Goal: Transaction & Acquisition: Purchase product/service

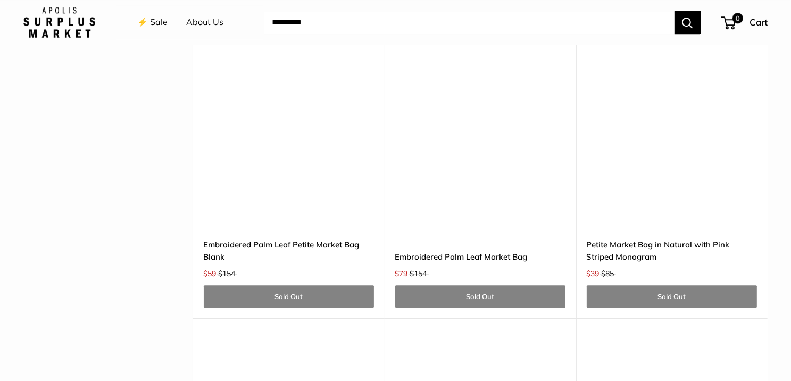
scroll to position [2836, 0]
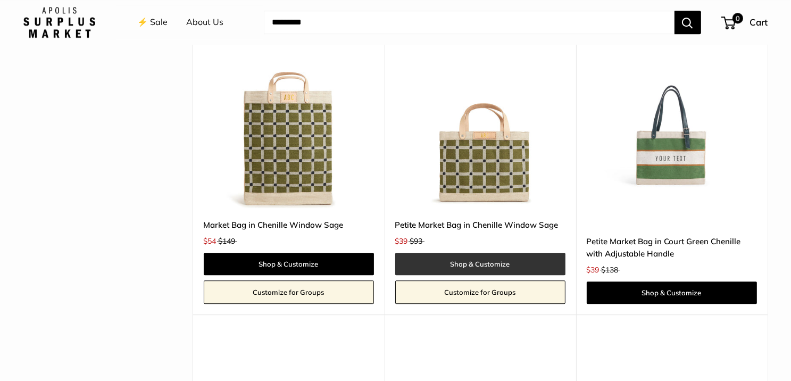
click at [440, 261] on link "Shop & Customize" at bounding box center [480, 264] width 170 height 22
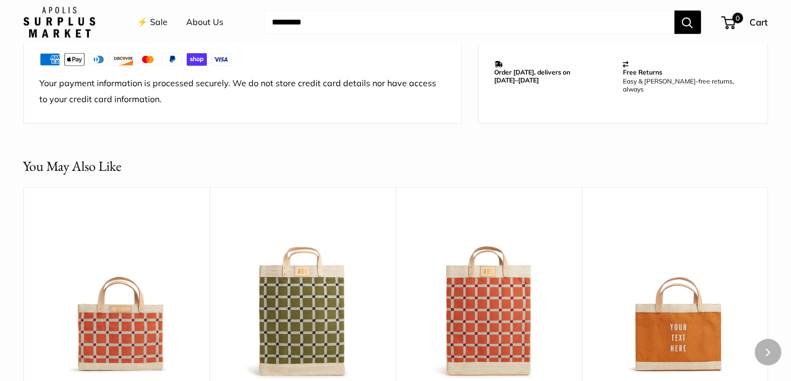
scroll to position [1134, 0]
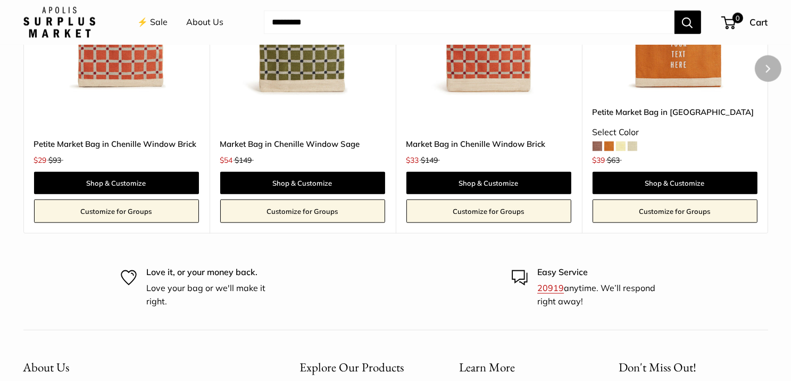
click at [472, 94] on div "Upgrade: Next Day Fulfillment Customizable Text Short Handle New Save $116 Mark…" at bounding box center [489, 69] width 186 height 330
click at [0, 0] on img at bounding box center [0, 0] width 0 height 0
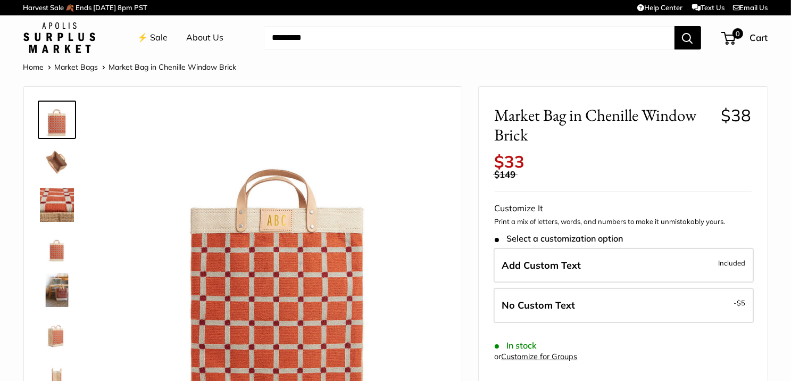
scroll to position [283, 0]
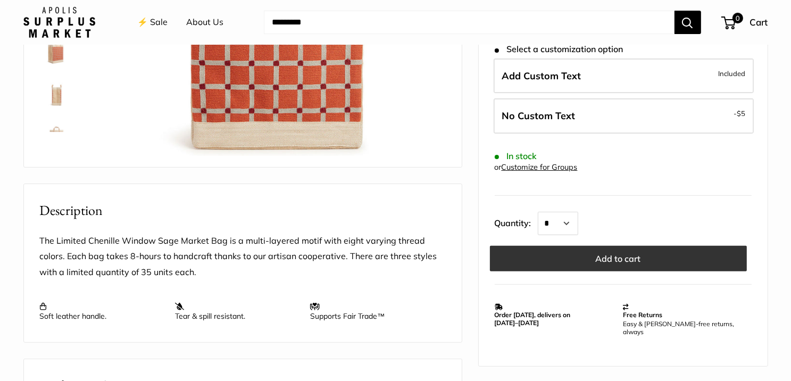
click at [591, 252] on button "Add to cart" at bounding box center [618, 259] width 257 height 26
